Goal: Information Seeking & Learning: Learn about a topic

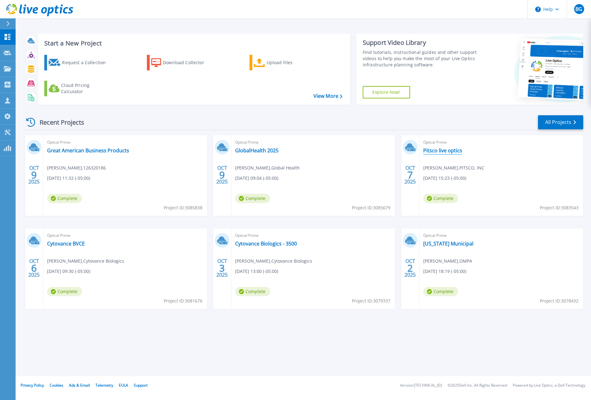
click at [443, 150] on link "Pitsco live optics" at bounding box center [442, 150] width 39 height 6
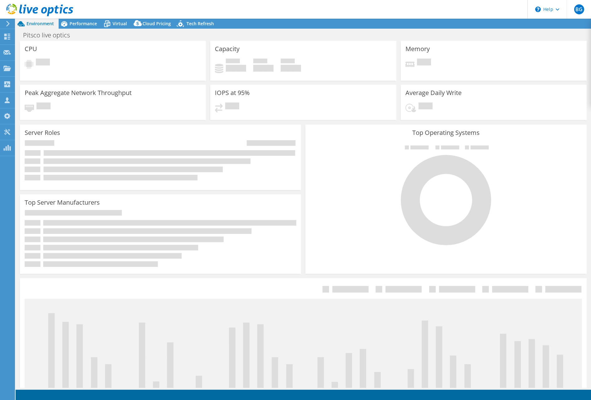
select select "USD"
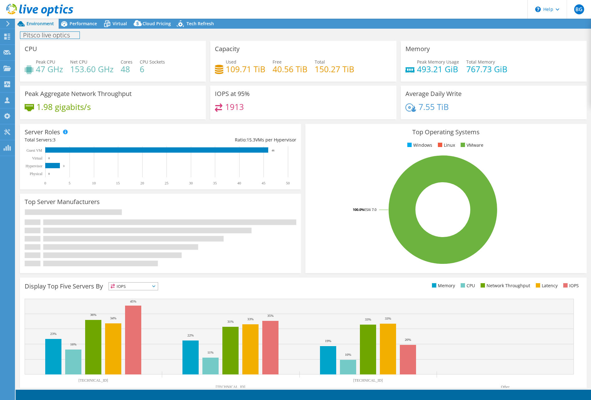
click at [64, 34] on h1 "Pitsco live optics" at bounding box center [49, 35] width 59 height 7
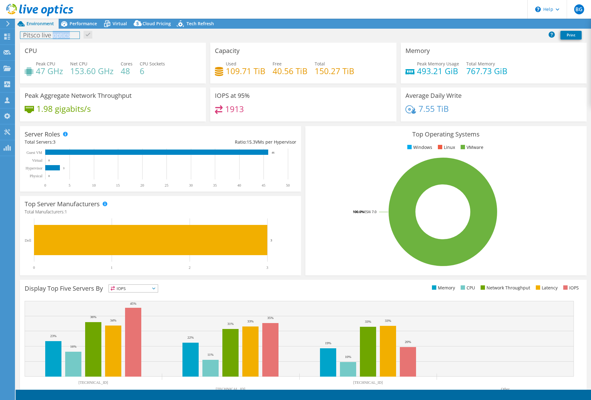
click at [64, 34] on h1 "Pitsco live optics" at bounding box center [49, 35] width 59 height 7
click at [64, 35] on h1 "Pitsco live optics" at bounding box center [49, 35] width 59 height 7
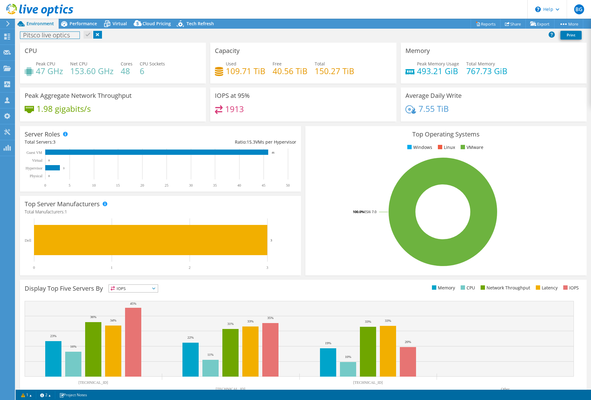
click at [72, 36] on h1 "Pitsco live optics" at bounding box center [49, 35] width 59 height 7
click at [84, 36] on link at bounding box center [88, 35] width 9 height 8
click at [82, 24] on span "Performance" at bounding box center [82, 24] width 27 height 6
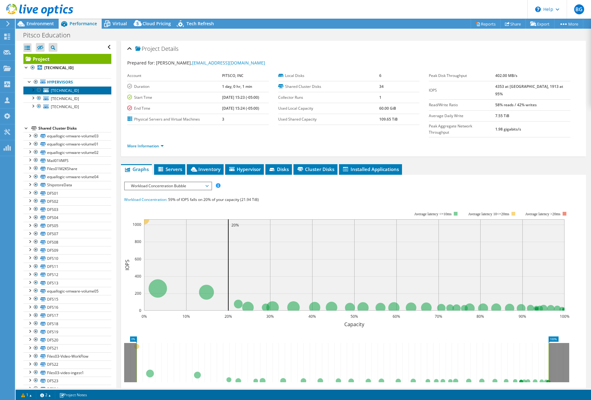
click at [66, 88] on span "172.16.10.113" at bounding box center [65, 90] width 28 height 5
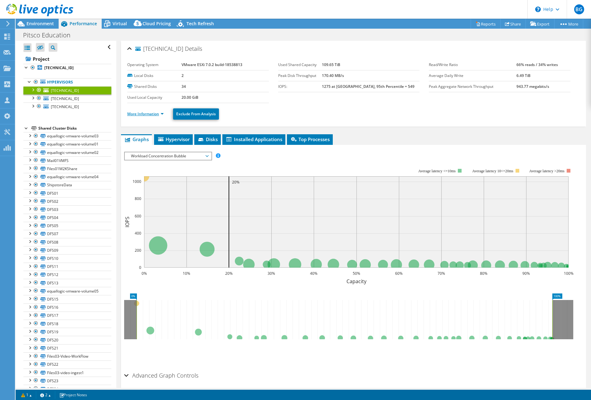
click at [161, 113] on link "More Information" at bounding box center [145, 113] width 36 height 5
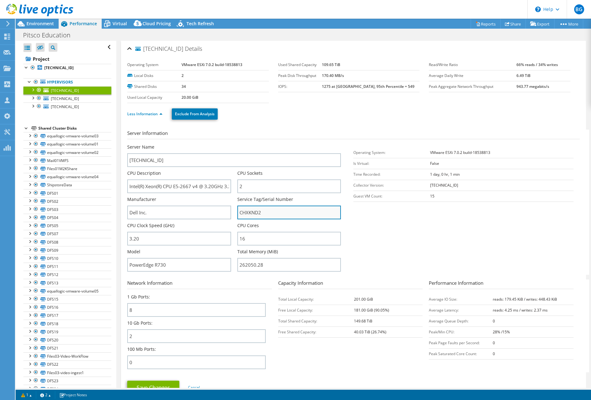
click at [245, 209] on input "CHXKND2" at bounding box center [289, 213] width 104 height 14
drag, startPoint x: 64, startPoint y: 99, endPoint x: 72, endPoint y: 101, distance: 7.8
click at [64, 99] on span "172.16.10.111" at bounding box center [65, 98] width 28 height 5
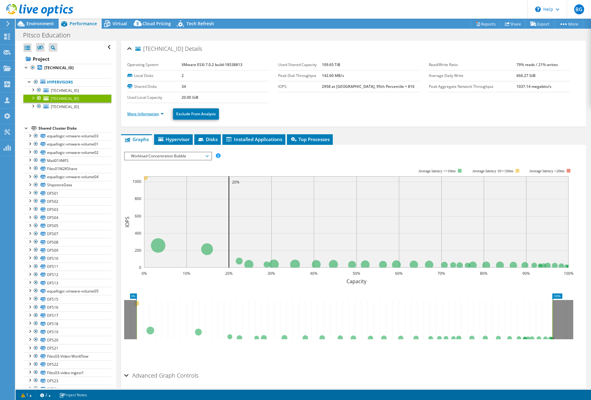
click at [159, 114] on link "More Information" at bounding box center [145, 113] width 36 height 5
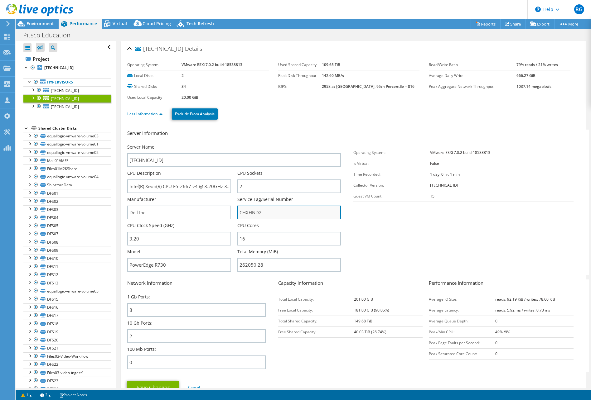
click at [252, 214] on input "CHXHND2" at bounding box center [289, 213] width 104 height 14
click at [59, 105] on span "172.16.10.112" at bounding box center [65, 106] width 28 height 5
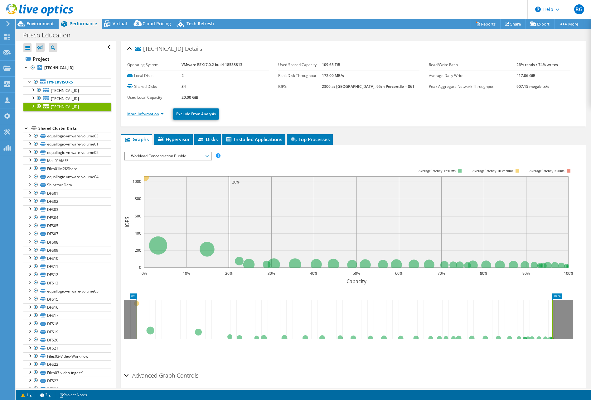
click at [152, 112] on link "More Information" at bounding box center [145, 113] width 36 height 5
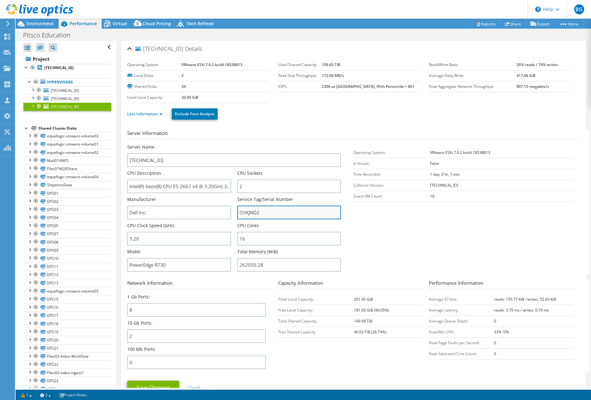
click at [250, 209] on input "CHXJND2" at bounding box center [289, 213] width 104 height 14
click at [71, 135] on link "equallogic-vmware-volume03" at bounding box center [67, 136] width 88 height 8
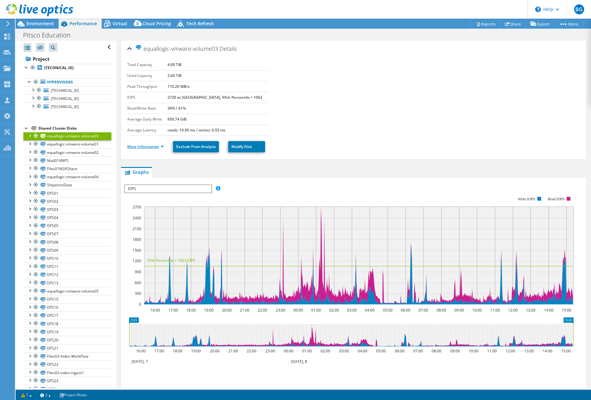
click at [156, 147] on link "More Information" at bounding box center [145, 146] width 36 height 5
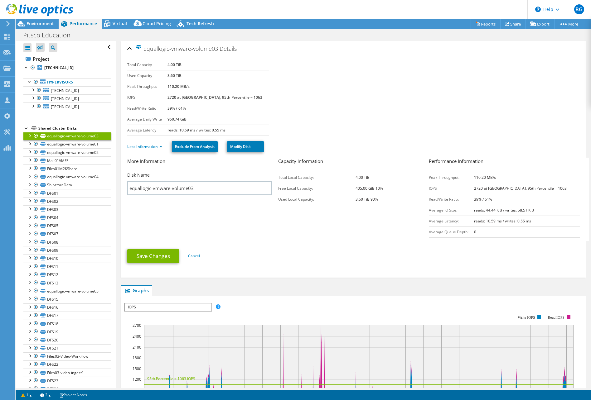
click at [61, 128] on div "Shared Cluster Disks" at bounding box center [74, 128] width 73 height 7
click at [59, 90] on span "172.16.10.113" at bounding box center [65, 90] width 28 height 5
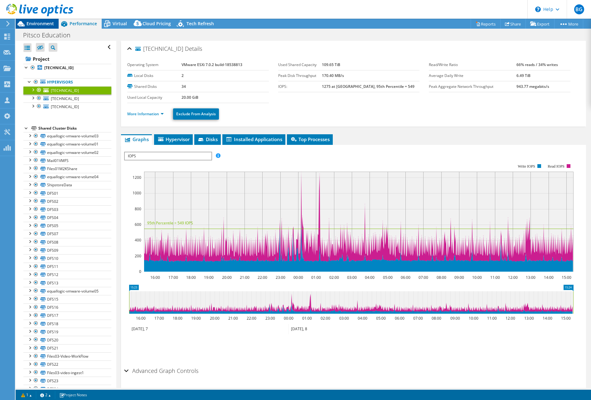
click at [41, 23] on span "Environment" at bounding box center [39, 24] width 27 height 6
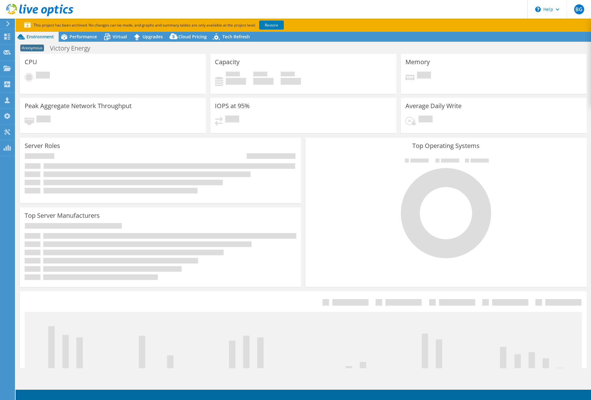
select select "USD"
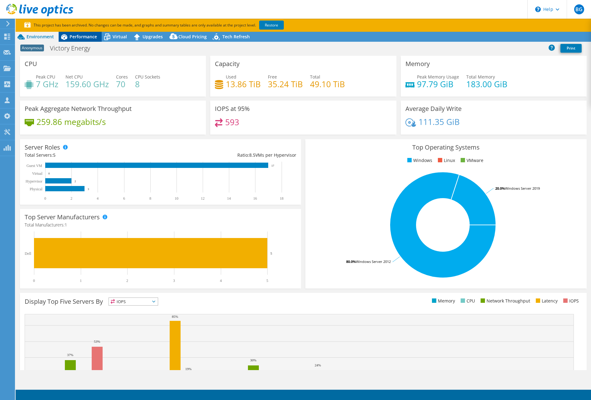
click at [83, 36] on span "Performance" at bounding box center [82, 37] width 27 height 6
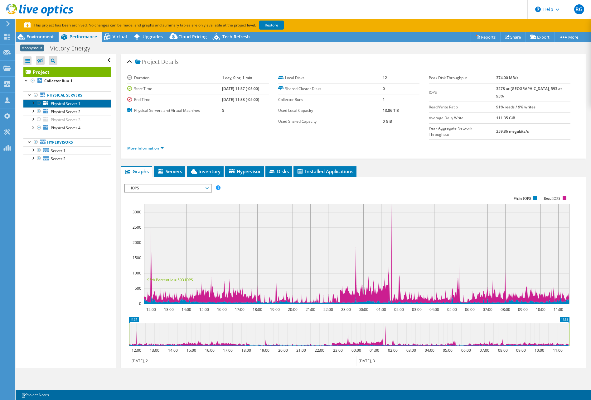
click at [61, 104] on span "Physical Server 1" at bounding box center [66, 103] width 30 height 5
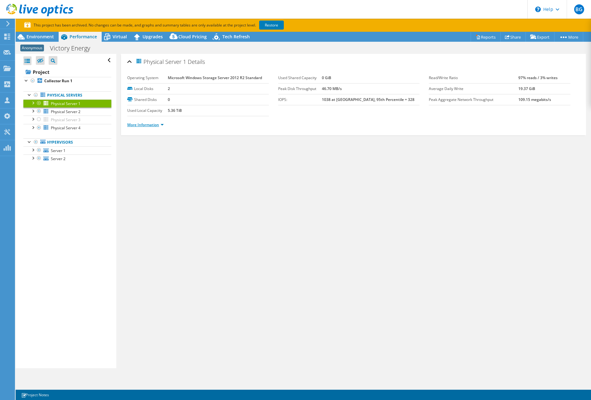
click at [162, 125] on link "More Information" at bounding box center [145, 124] width 36 height 5
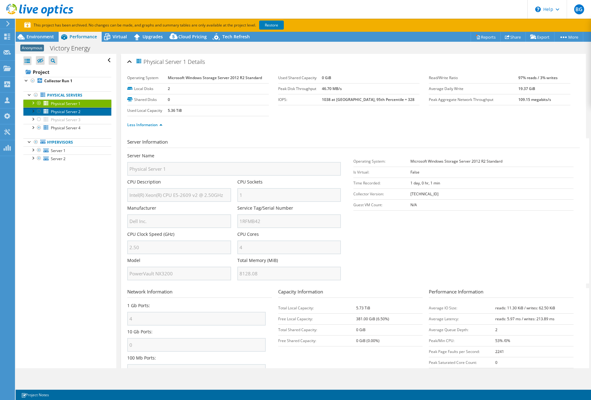
click at [69, 111] on span "Physical Server 2" at bounding box center [66, 111] width 30 height 5
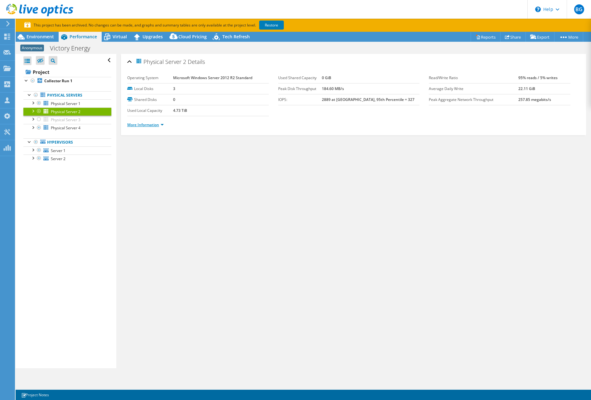
click at [151, 127] on link "More Information" at bounding box center [145, 124] width 36 height 5
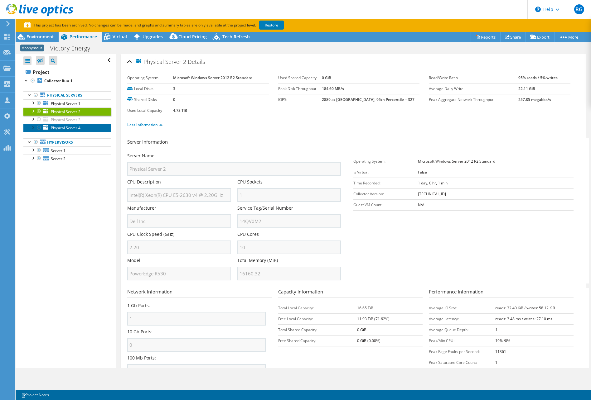
drag, startPoint x: 71, startPoint y: 128, endPoint x: 75, endPoint y: 128, distance: 3.7
click at [71, 128] on span "Physical Server 4" at bounding box center [66, 127] width 30 height 5
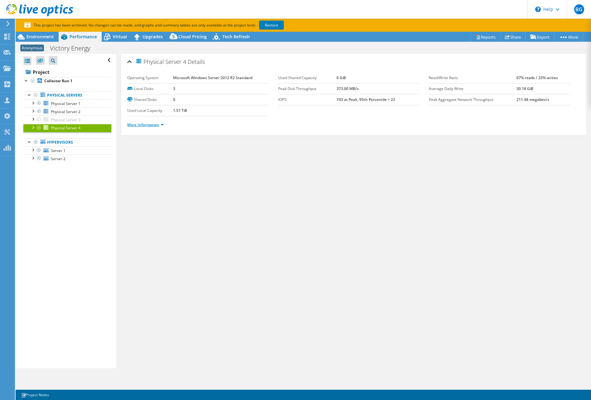
click at [153, 125] on link "More Information" at bounding box center [145, 124] width 36 height 5
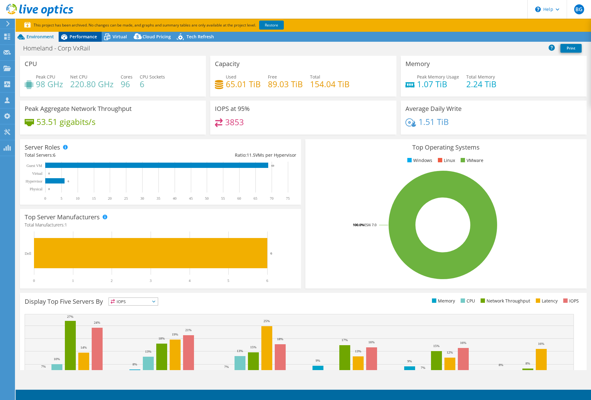
click at [84, 40] on div "Performance" at bounding box center [80, 37] width 43 height 10
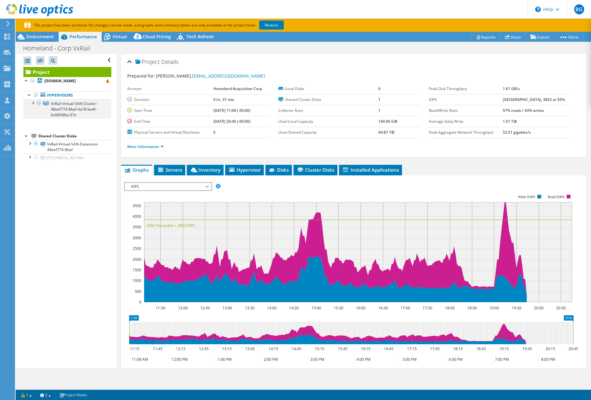
click at [34, 103] on div at bounding box center [33, 102] width 6 height 6
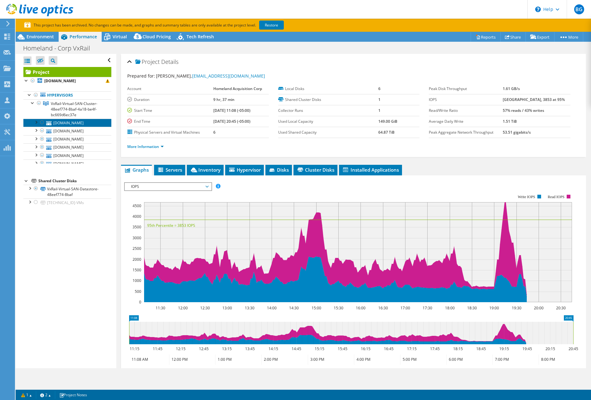
click at [64, 121] on link "[DOMAIN_NAME]" at bounding box center [67, 123] width 88 height 8
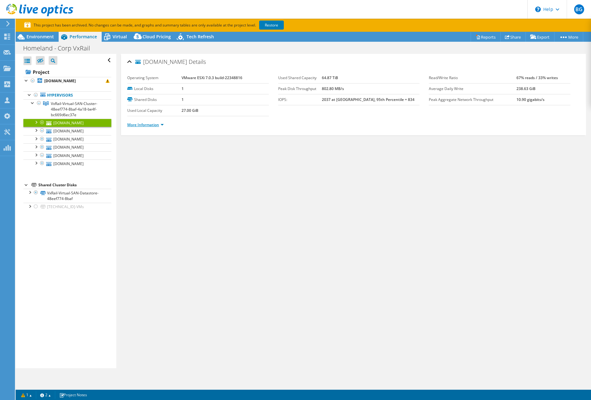
click at [160, 126] on link "More Information" at bounding box center [145, 124] width 36 height 5
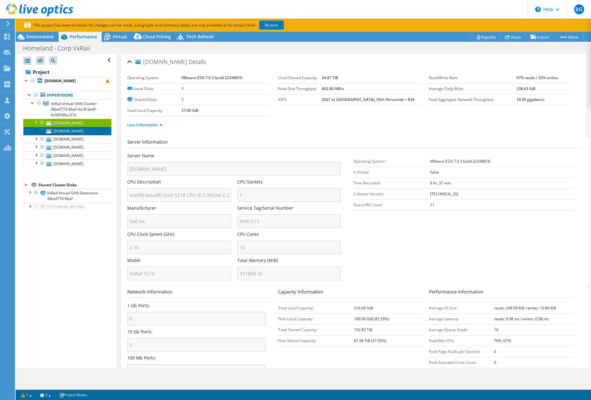
click at [72, 132] on link "[DOMAIN_NAME]" at bounding box center [67, 131] width 88 height 8
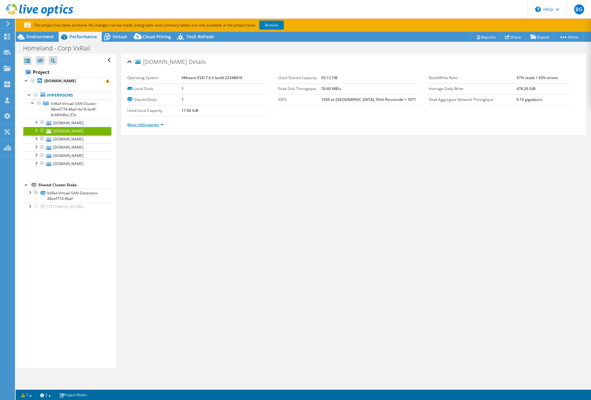
click at [154, 126] on link "More Information" at bounding box center [145, 124] width 36 height 5
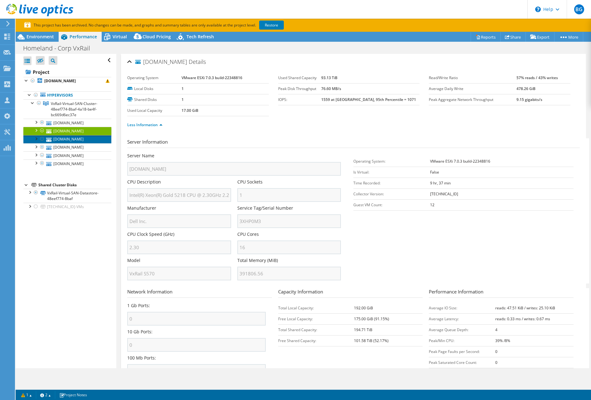
click at [72, 141] on link "[DOMAIN_NAME]" at bounding box center [67, 139] width 88 height 8
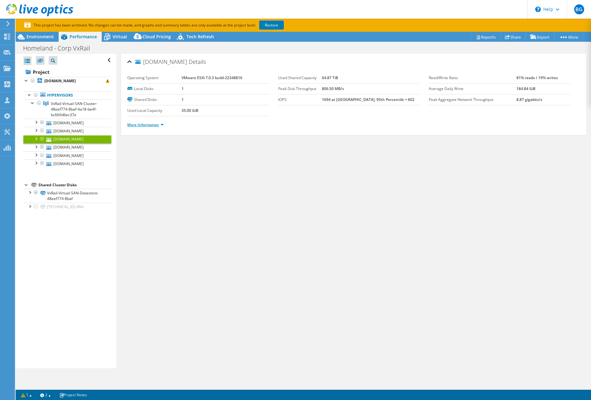
click at [146, 125] on link "More Information" at bounding box center [145, 124] width 36 height 5
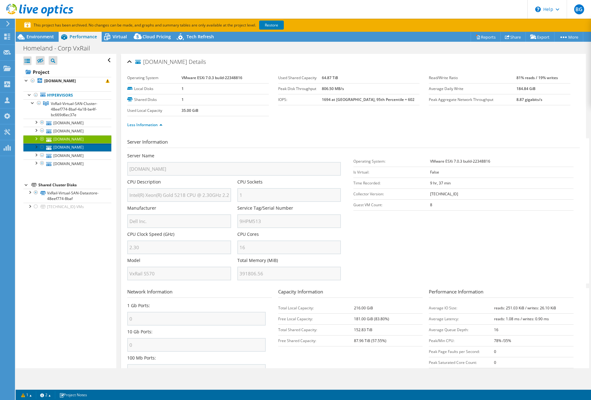
click at [79, 148] on link "[DOMAIN_NAME]" at bounding box center [67, 147] width 88 height 8
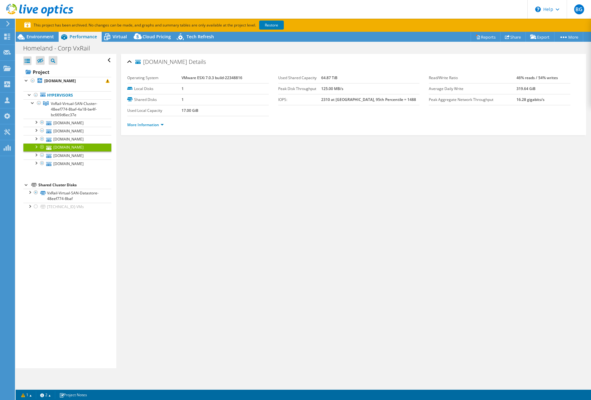
click at [148, 128] on li "More Information" at bounding box center [147, 125] width 40 height 7
click at [151, 126] on link "More Information" at bounding box center [145, 124] width 36 height 5
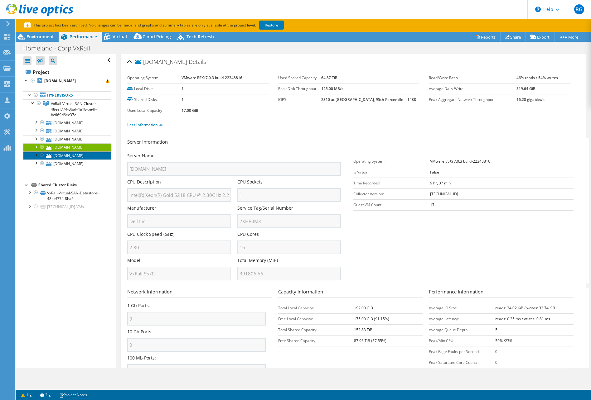
click at [74, 154] on link "[DOMAIN_NAME]" at bounding box center [67, 155] width 88 height 8
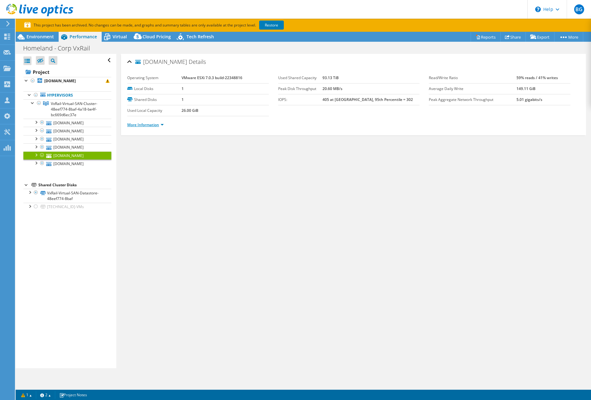
click at [149, 122] on link "More Information" at bounding box center [145, 124] width 36 height 5
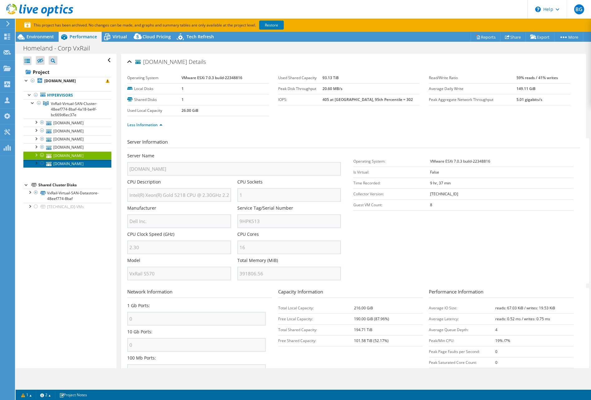
click at [76, 165] on link "[DOMAIN_NAME]" at bounding box center [67, 164] width 88 height 8
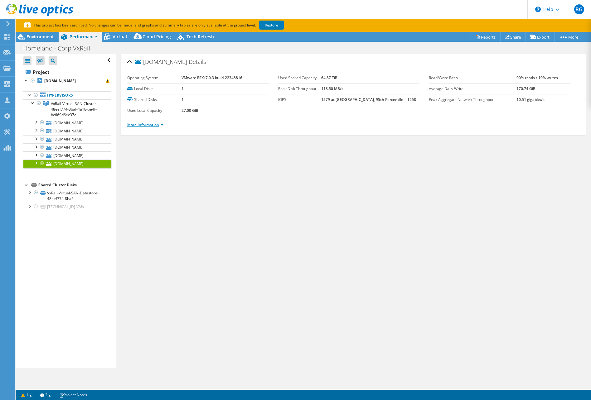
click at [160, 126] on link "More Information" at bounding box center [145, 124] width 36 height 5
